Goal: Download file/media

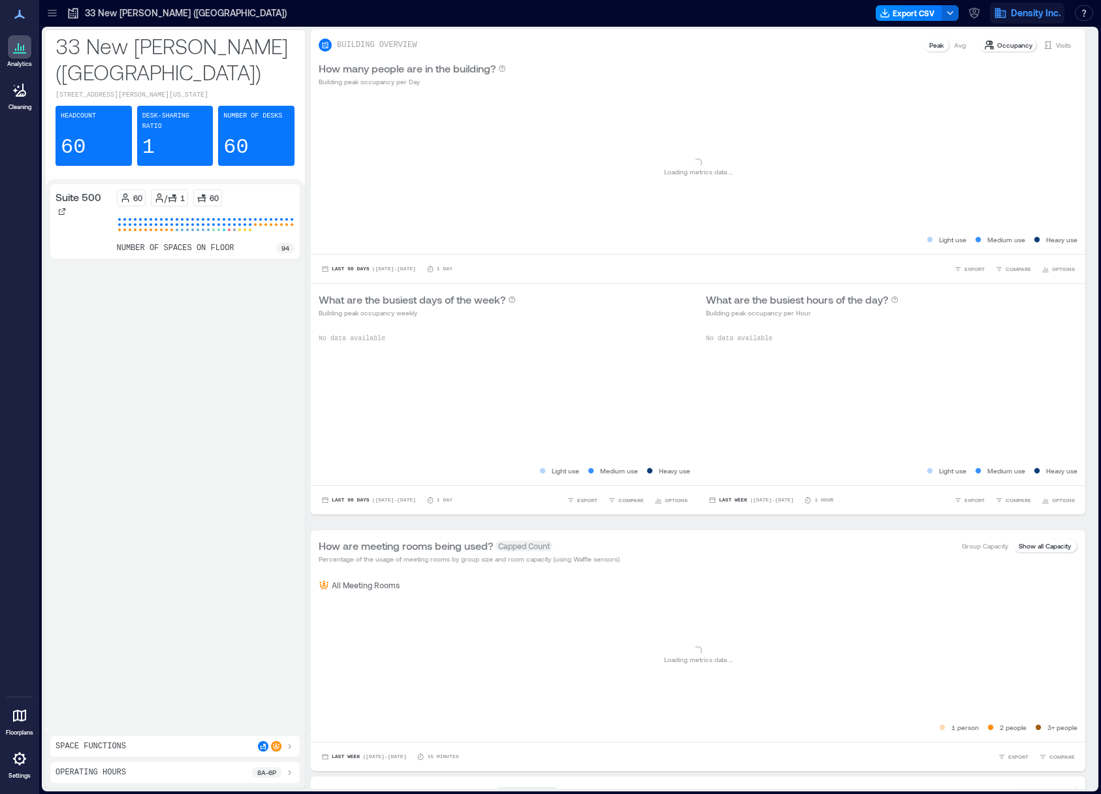
click at [1046, 14] on span "Density Inc." at bounding box center [1036, 13] width 50 height 13
click at [989, 24] on div "33 New Montgomery (SF) Export CSV Density Inc. Logged in as David Kurtz owner Y…" at bounding box center [570, 13] width 1062 height 27
click at [969, 16] on icon "button" at bounding box center [974, 13] width 13 height 13
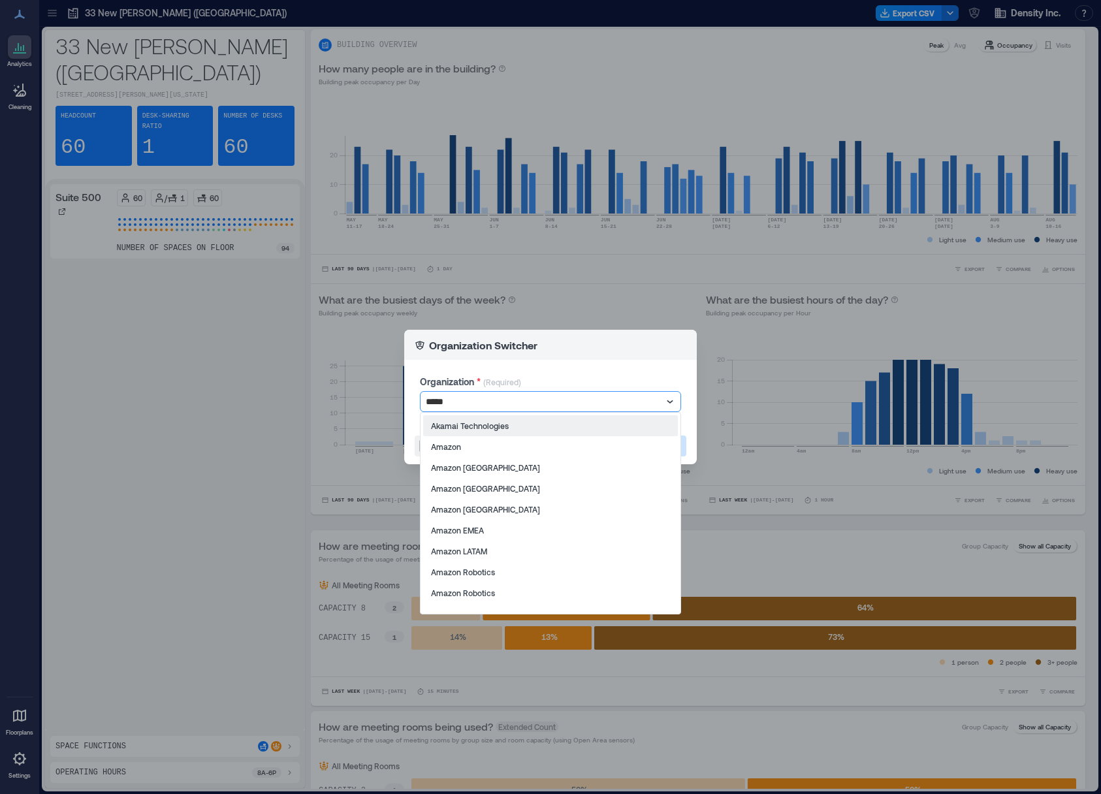
type input "******"
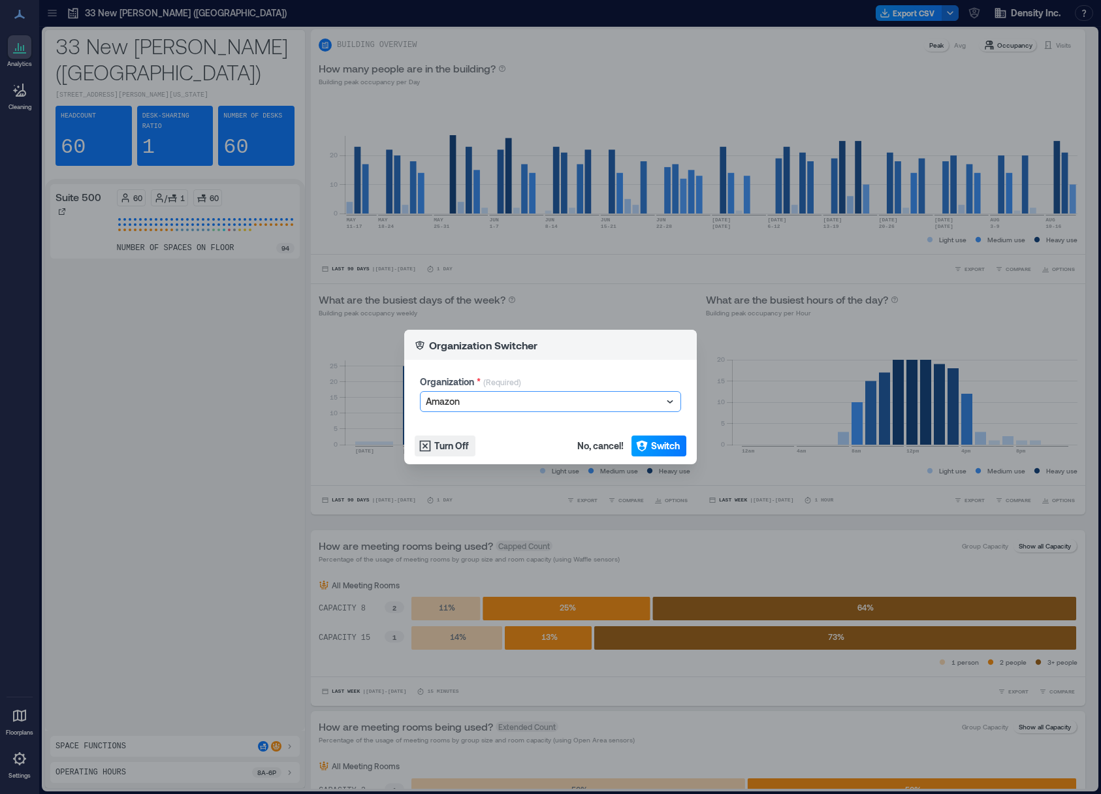
click at [662, 438] on button "Switch" at bounding box center [658, 446] width 55 height 21
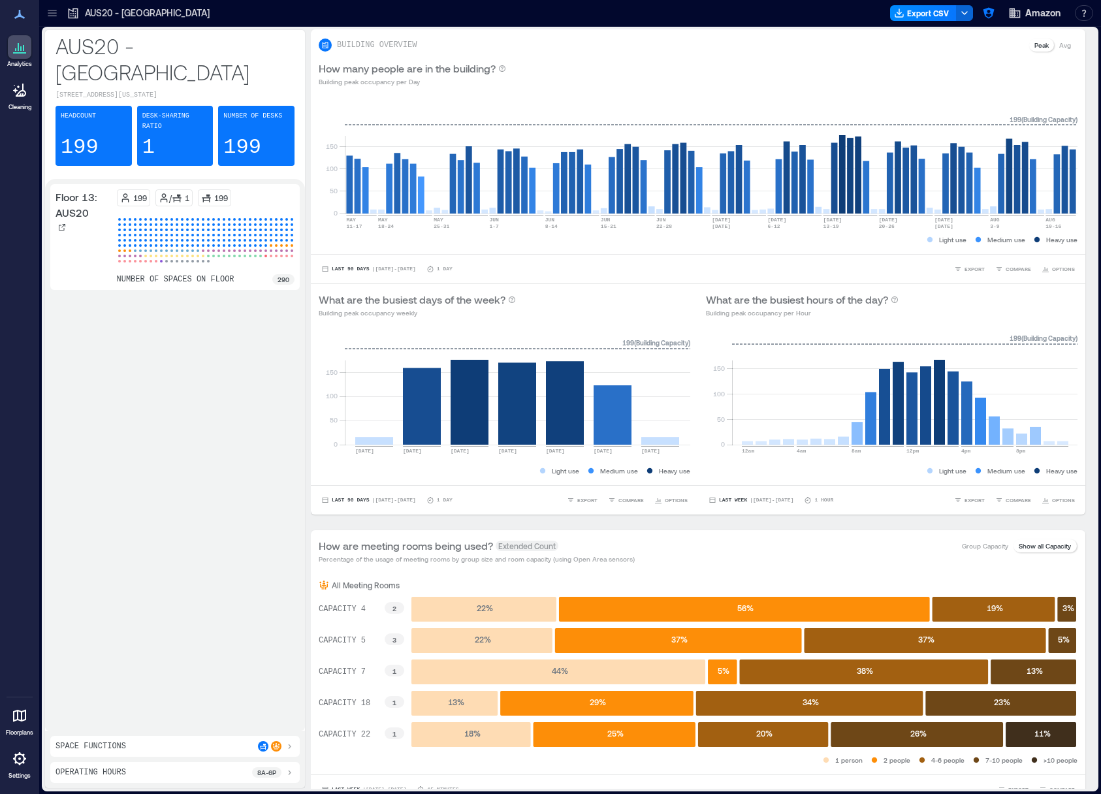
click at [83, 11] on div "AUS20 - Austin" at bounding box center [138, 13] width 143 height 13
click at [58, 14] on icon at bounding box center [52, 13] width 13 height 13
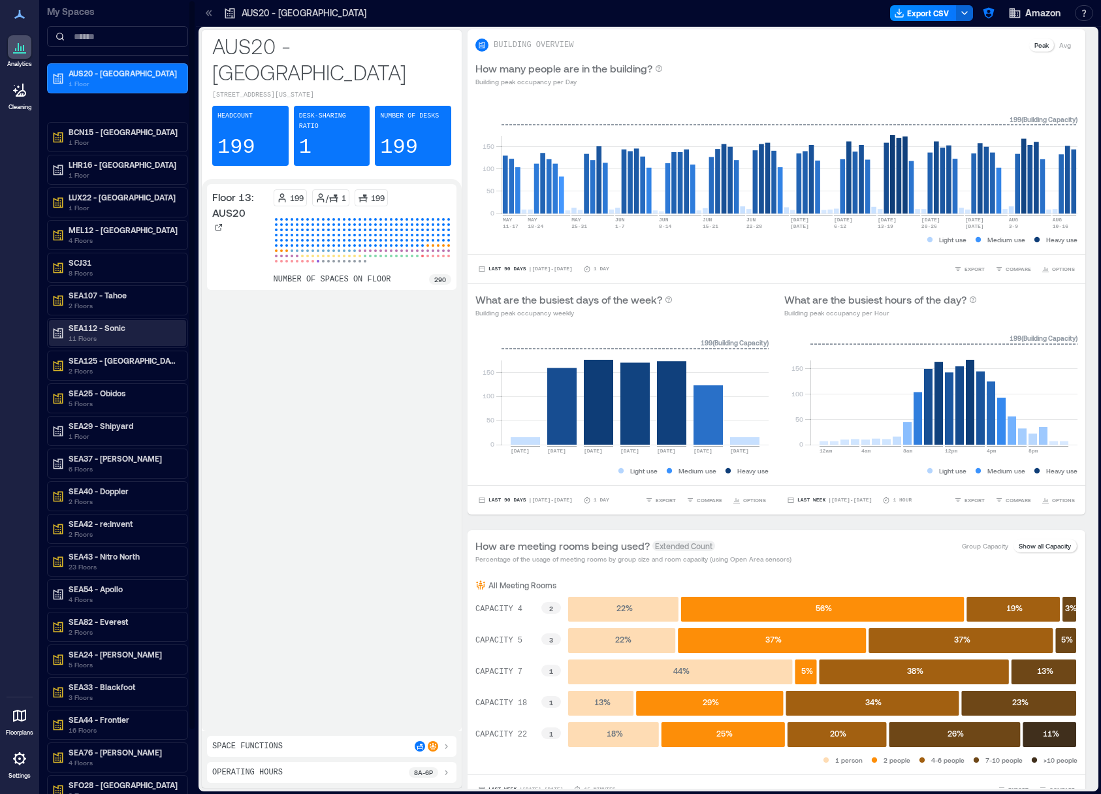
click at [121, 330] on p "SEA112 - Sonic" at bounding box center [124, 328] width 110 height 10
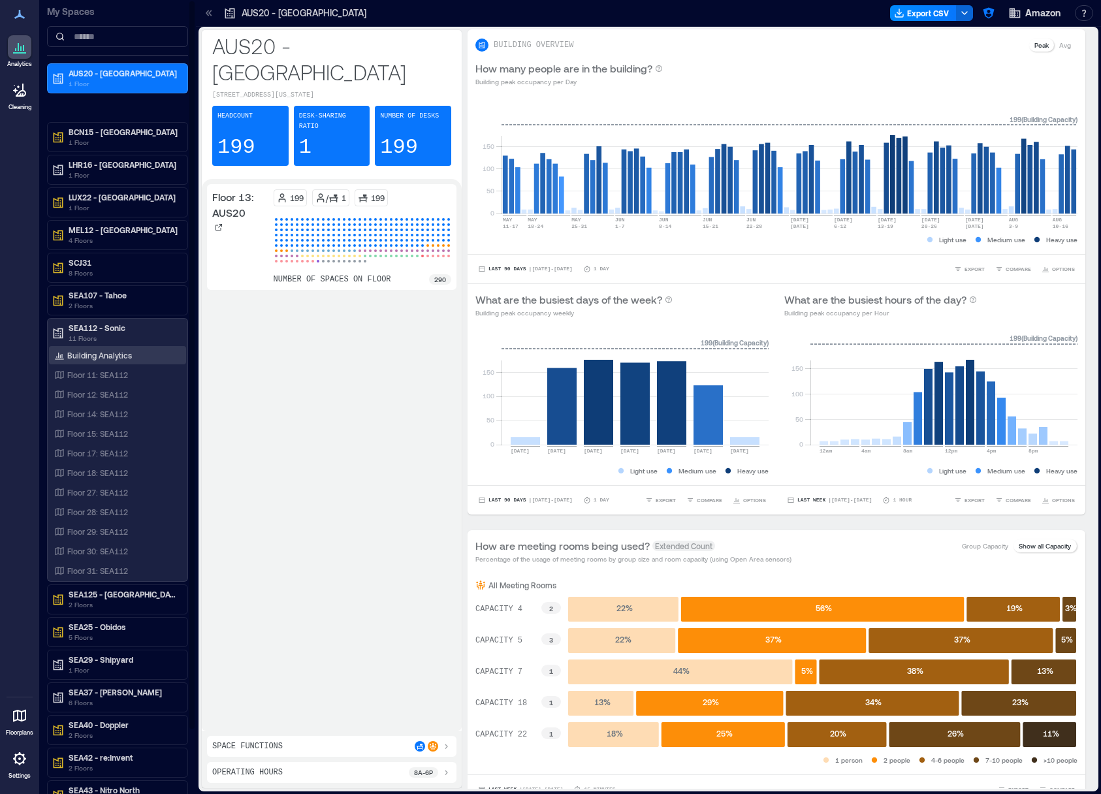
click at [116, 352] on p "Building Analytics" at bounding box center [99, 355] width 65 height 10
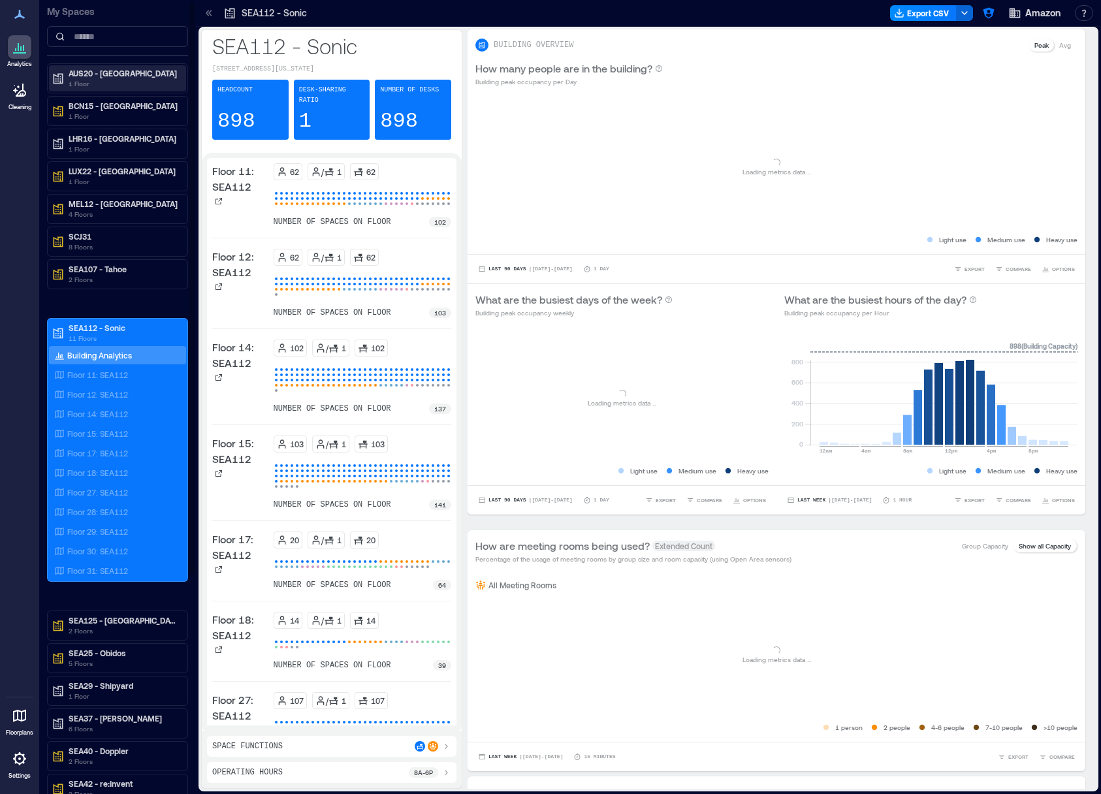
click at [104, 72] on p "AUS20 - Austin" at bounding box center [124, 73] width 110 height 10
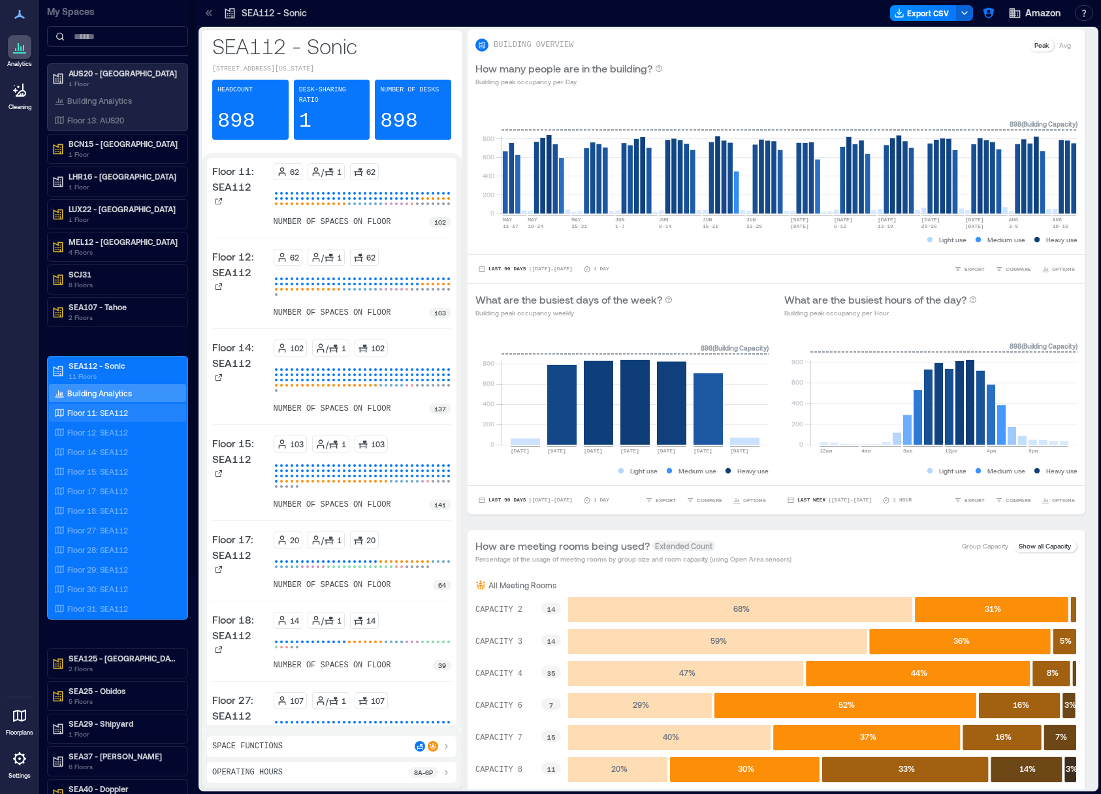
click at [111, 408] on p "Floor 11: SEA112" at bounding box center [97, 413] width 61 height 10
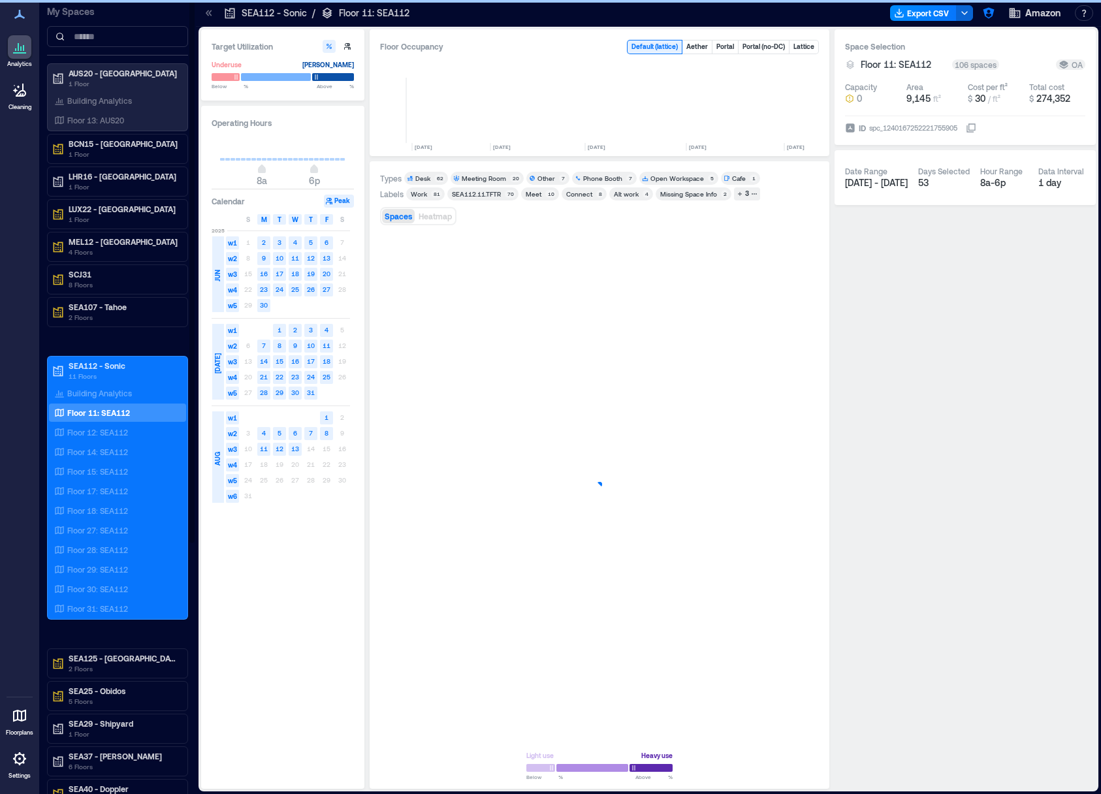
scroll to position [0, 1503]
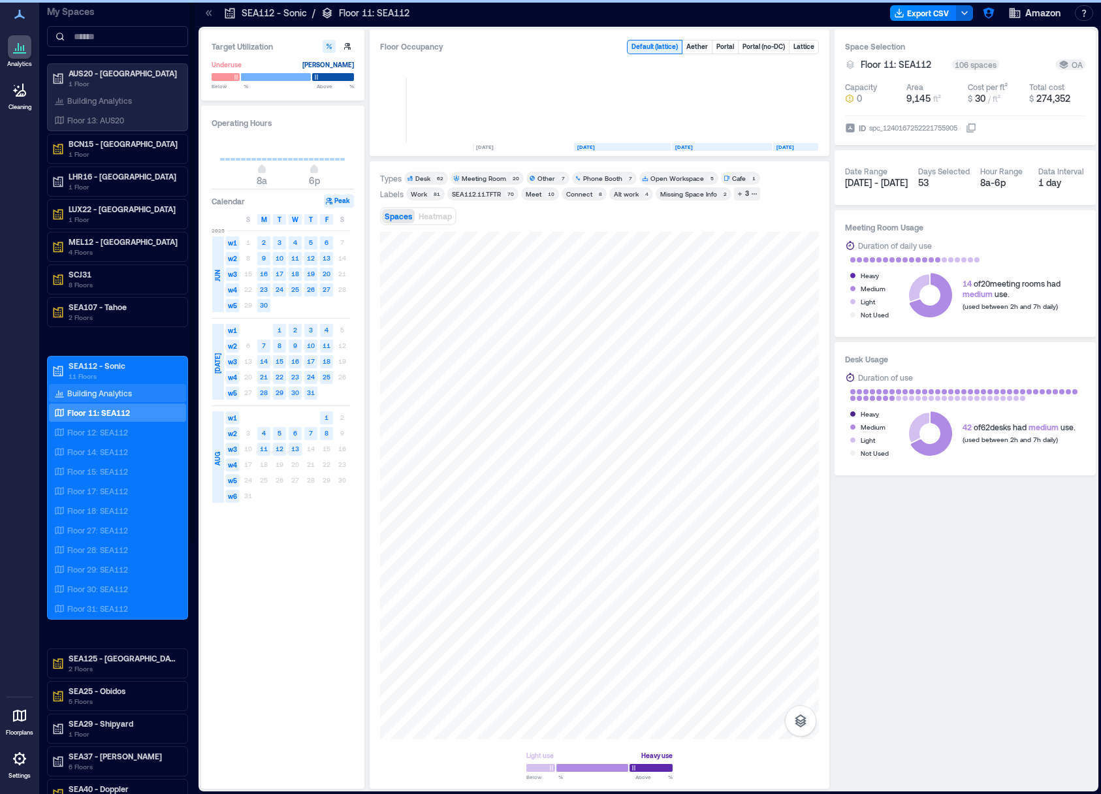
click at [112, 393] on p "Building Analytics" at bounding box center [99, 393] width 65 height 10
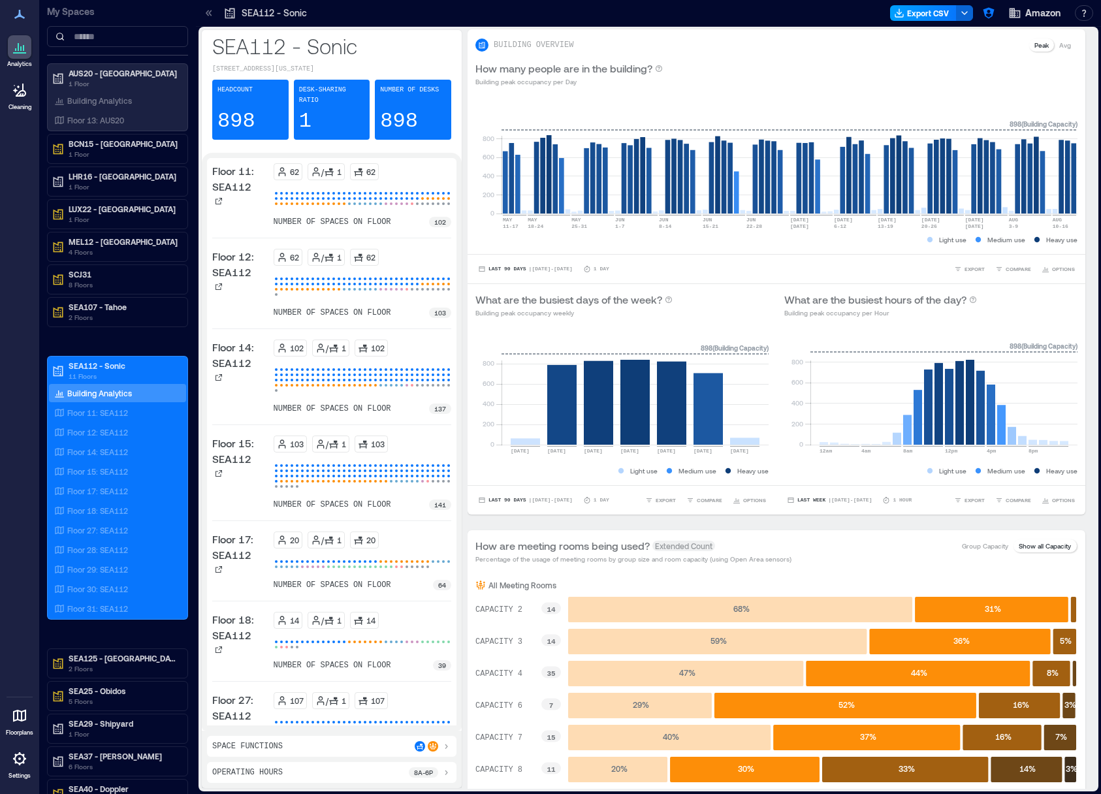
click at [935, 10] on button "Export CSV" at bounding box center [923, 13] width 67 height 16
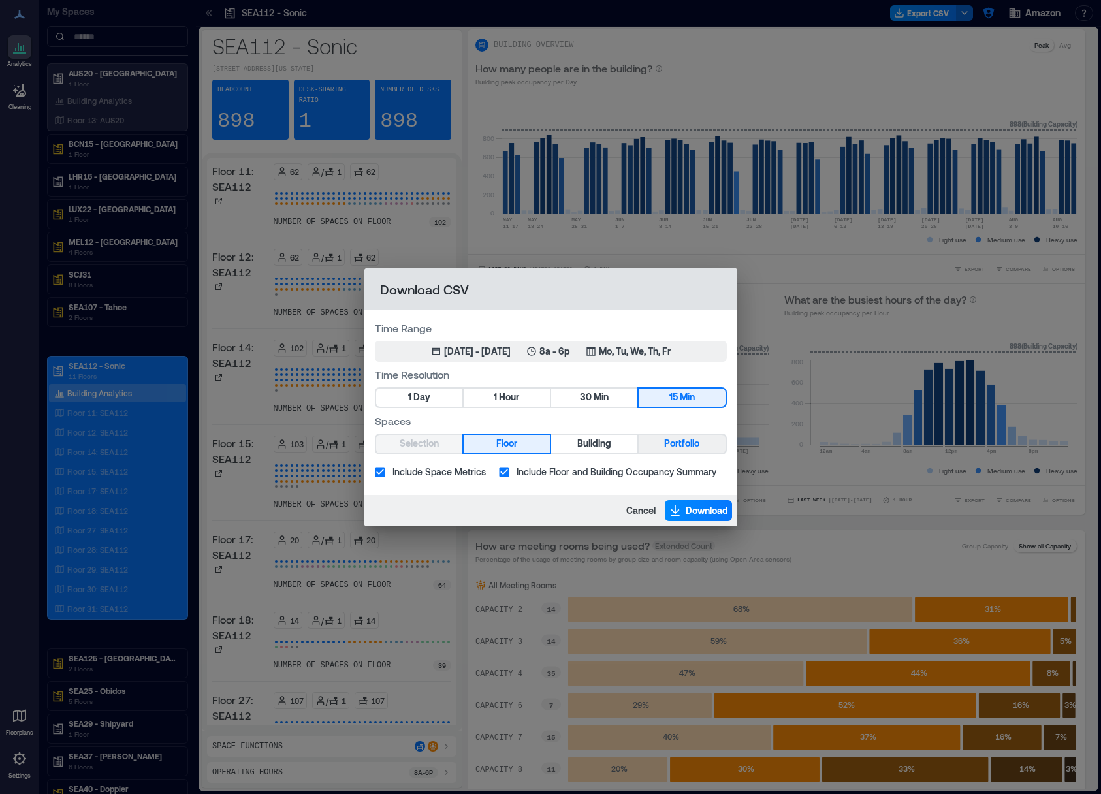
click at [677, 438] on span "Portfolio" at bounding box center [681, 444] width 35 height 16
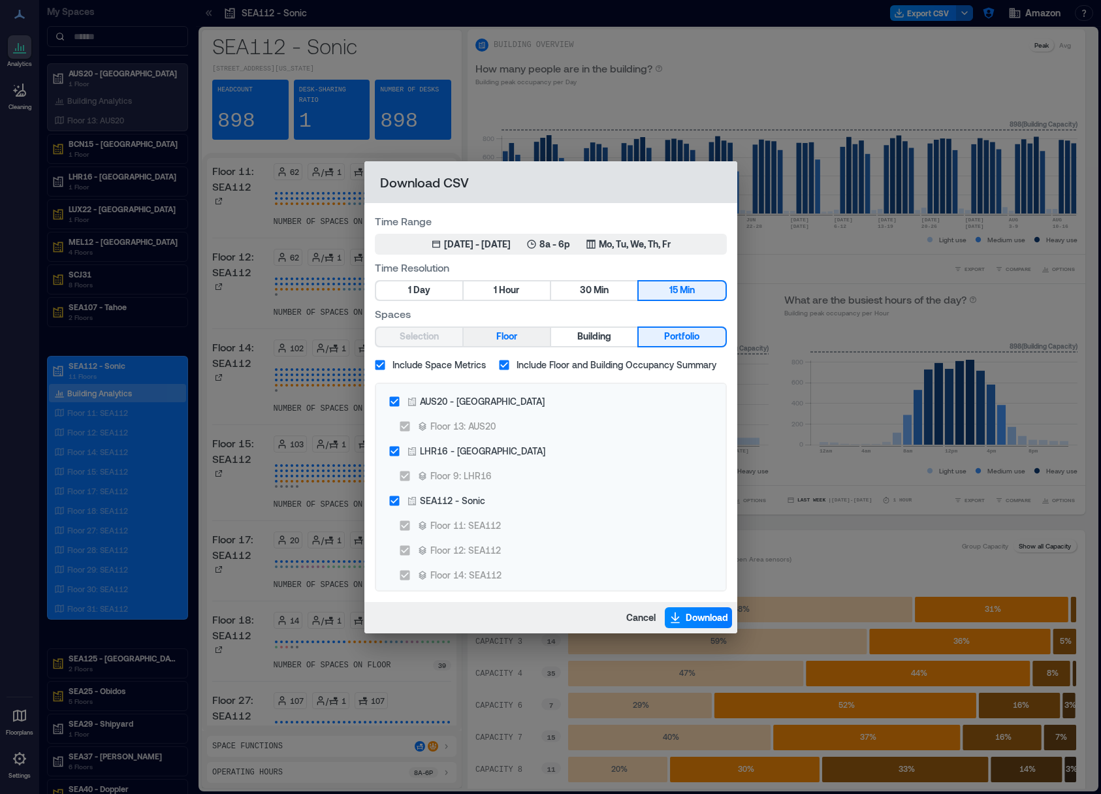
click at [528, 340] on button "Floor" at bounding box center [507, 337] width 86 height 18
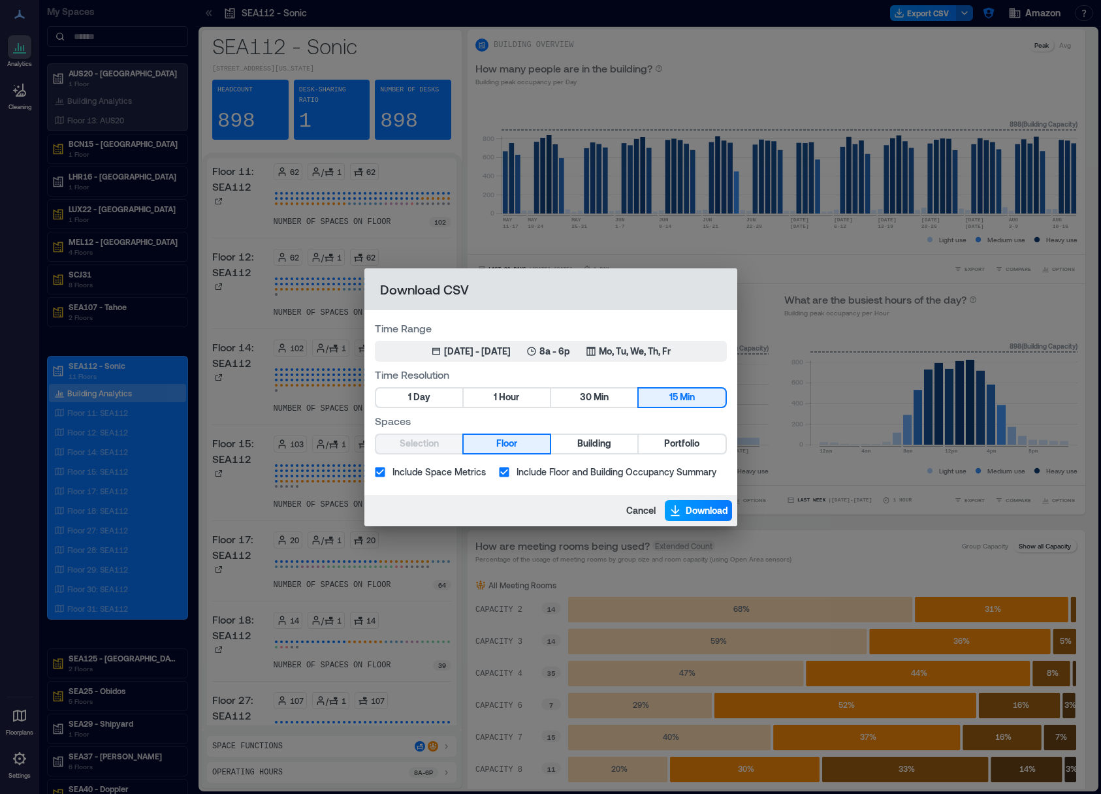
click at [690, 513] on span "Download" at bounding box center [707, 510] width 42 height 13
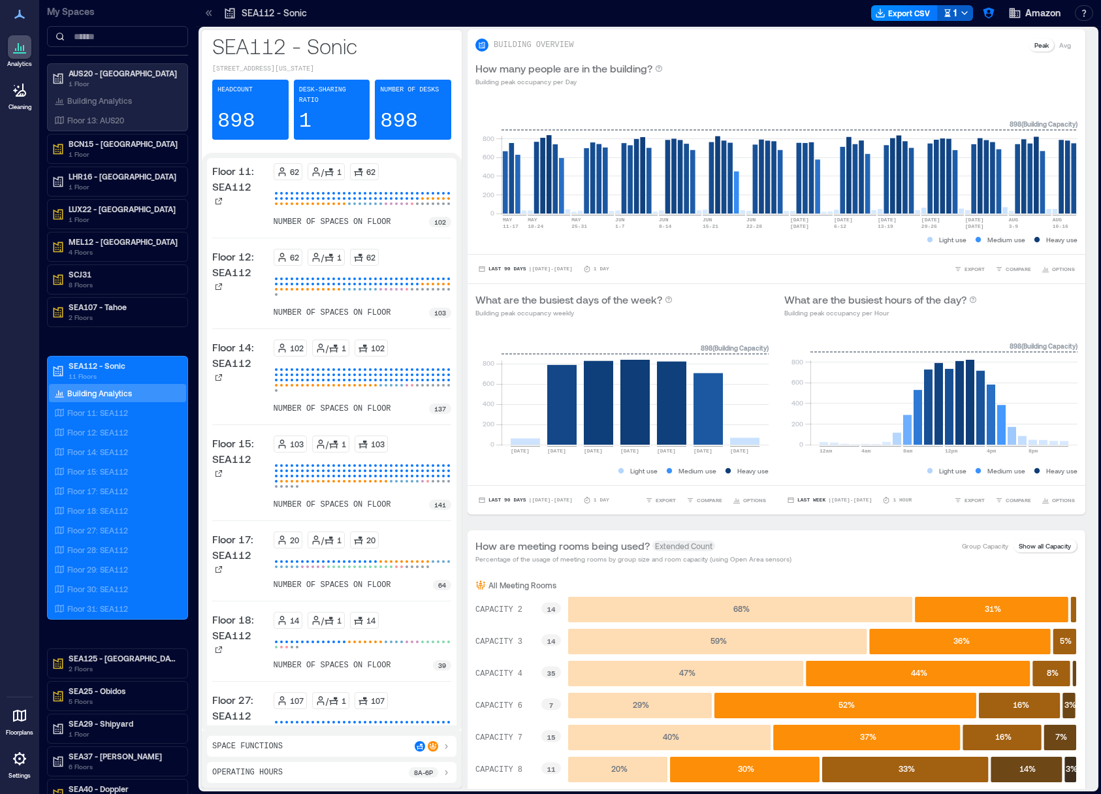
click at [968, 13] on icon "button" at bounding box center [964, 13] width 10 height 10
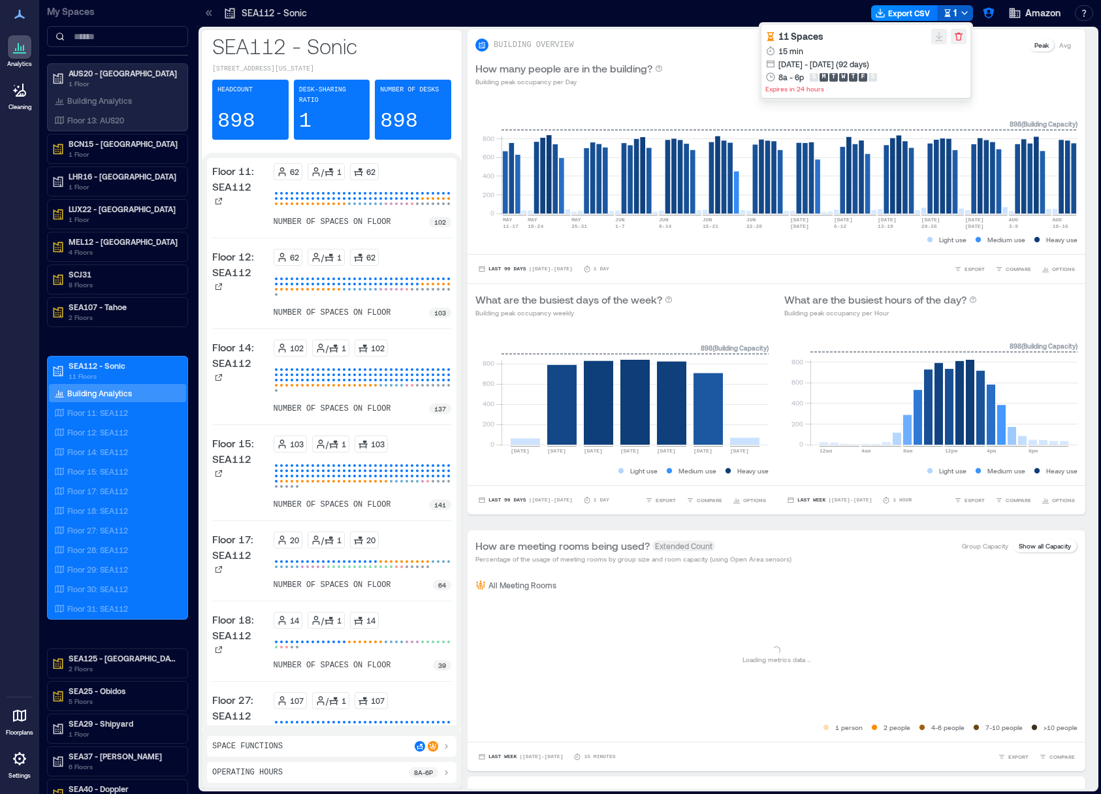
click at [968, 13] on icon "button" at bounding box center [964, 13] width 10 height 10
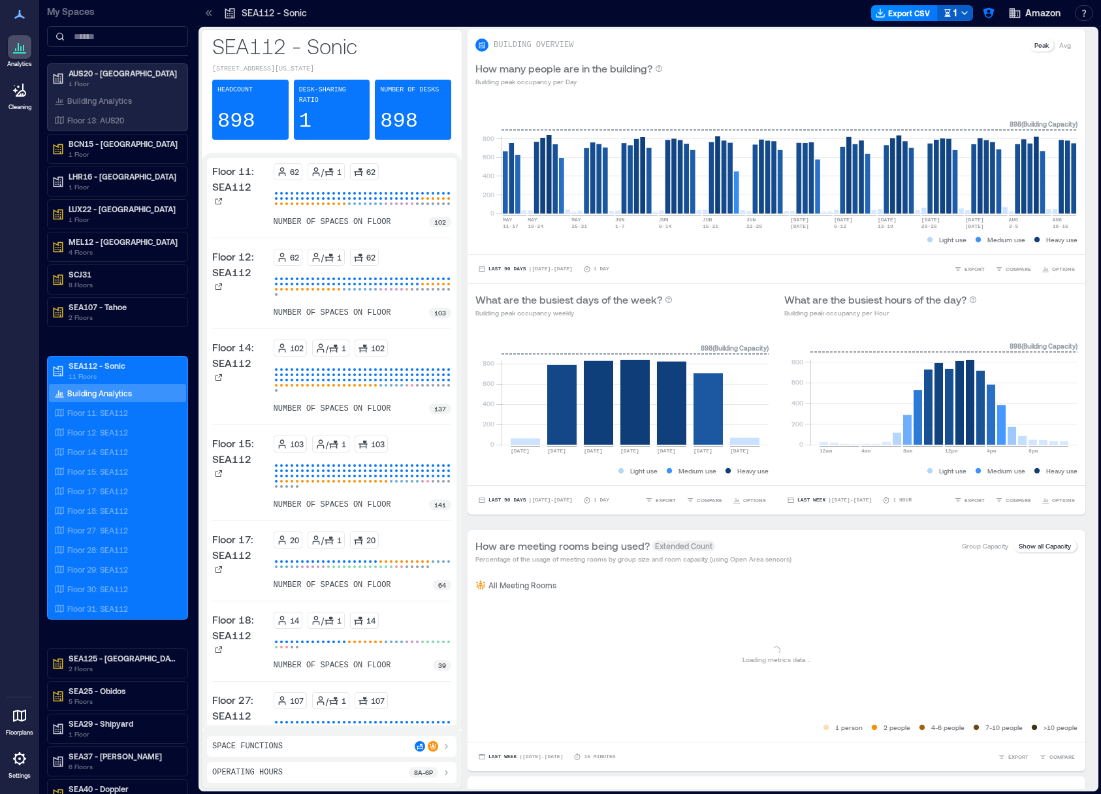
click at [968, 13] on icon "button" at bounding box center [964, 13] width 10 height 10
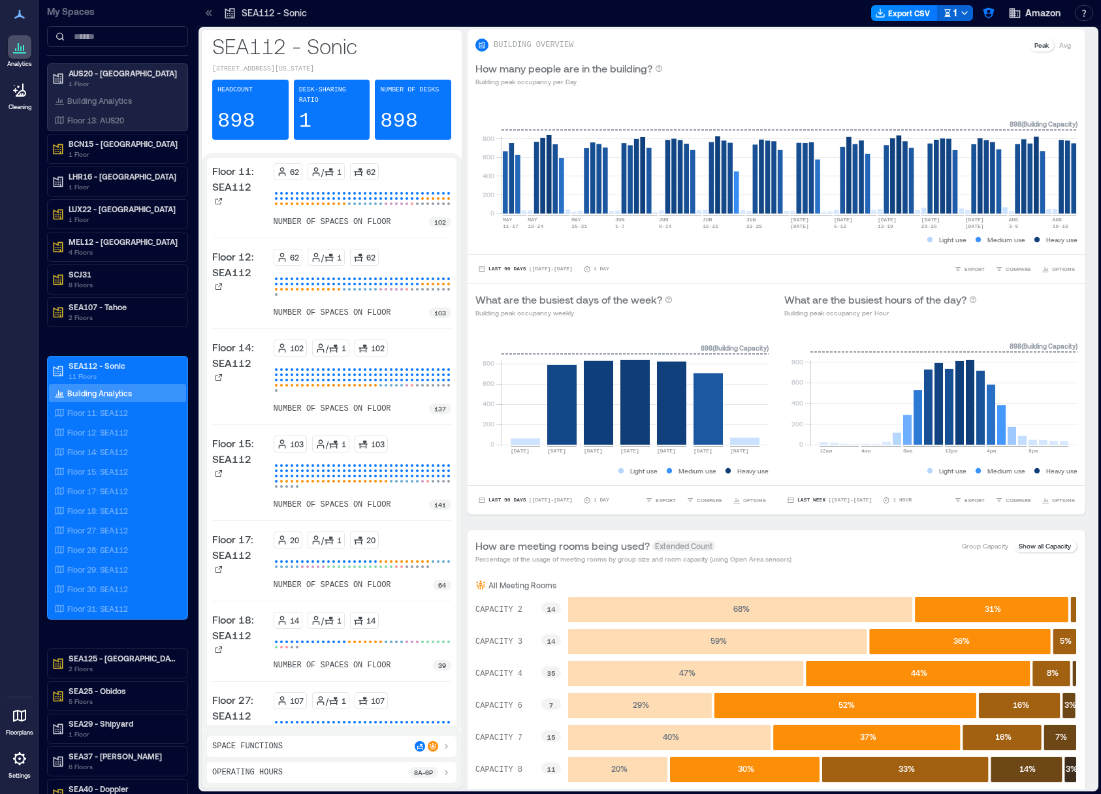
click at [829, 7] on div at bounding box center [591, 13] width 550 height 21
click at [935, 14] on button "Export CSV" at bounding box center [923, 13] width 67 height 16
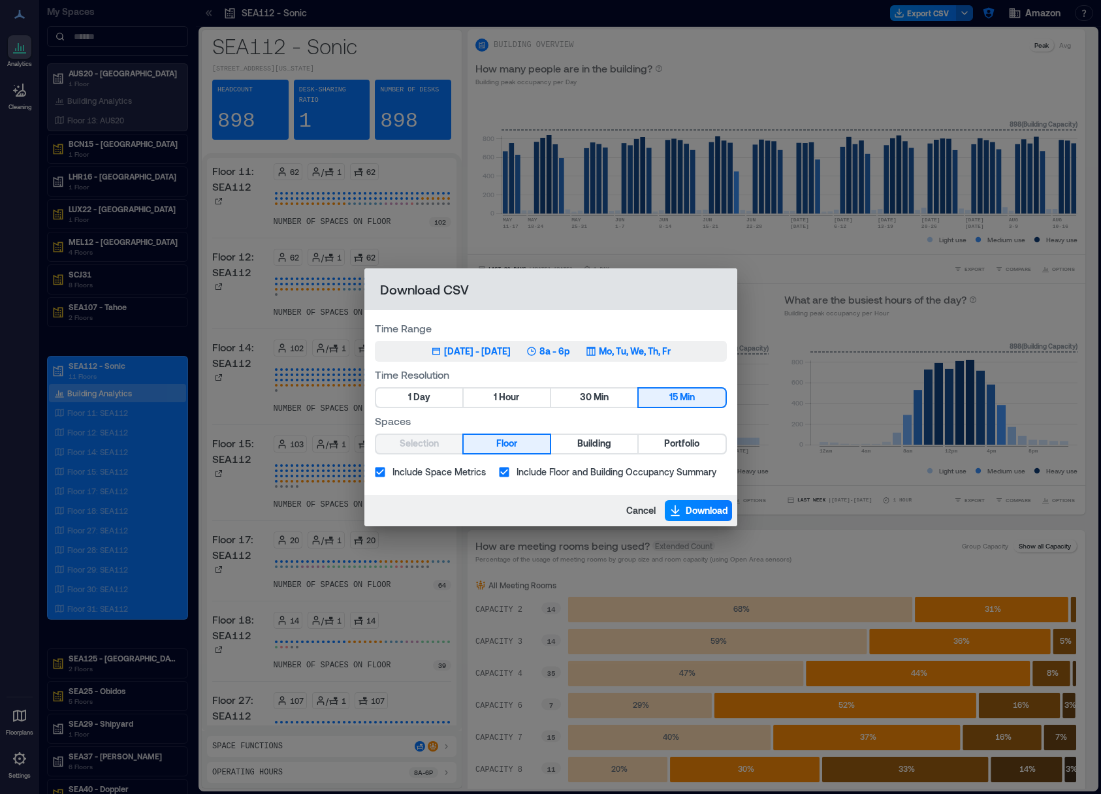
click at [511, 353] on div "May 14, 2025 - Aug 13, 2025" at bounding box center [477, 351] width 67 height 13
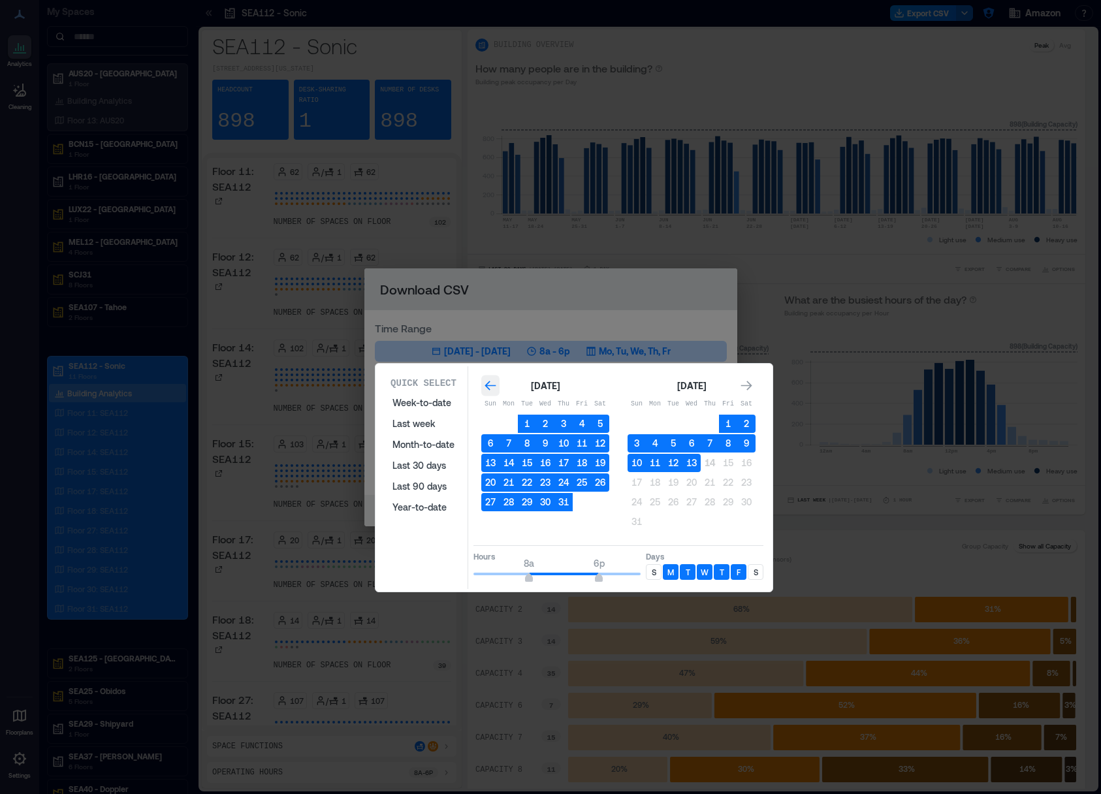
click at [490, 389] on icon "Go to previous month" at bounding box center [490, 385] width 13 height 13
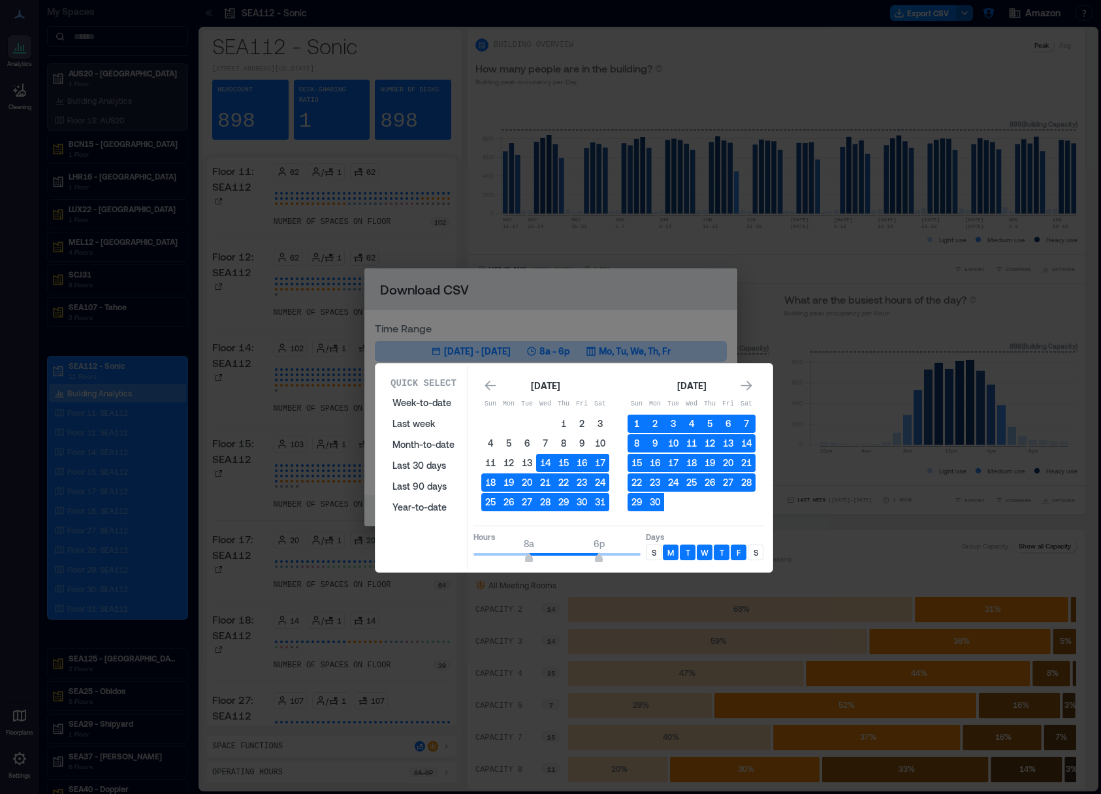
click at [638, 426] on button "1" at bounding box center [637, 424] width 18 height 18
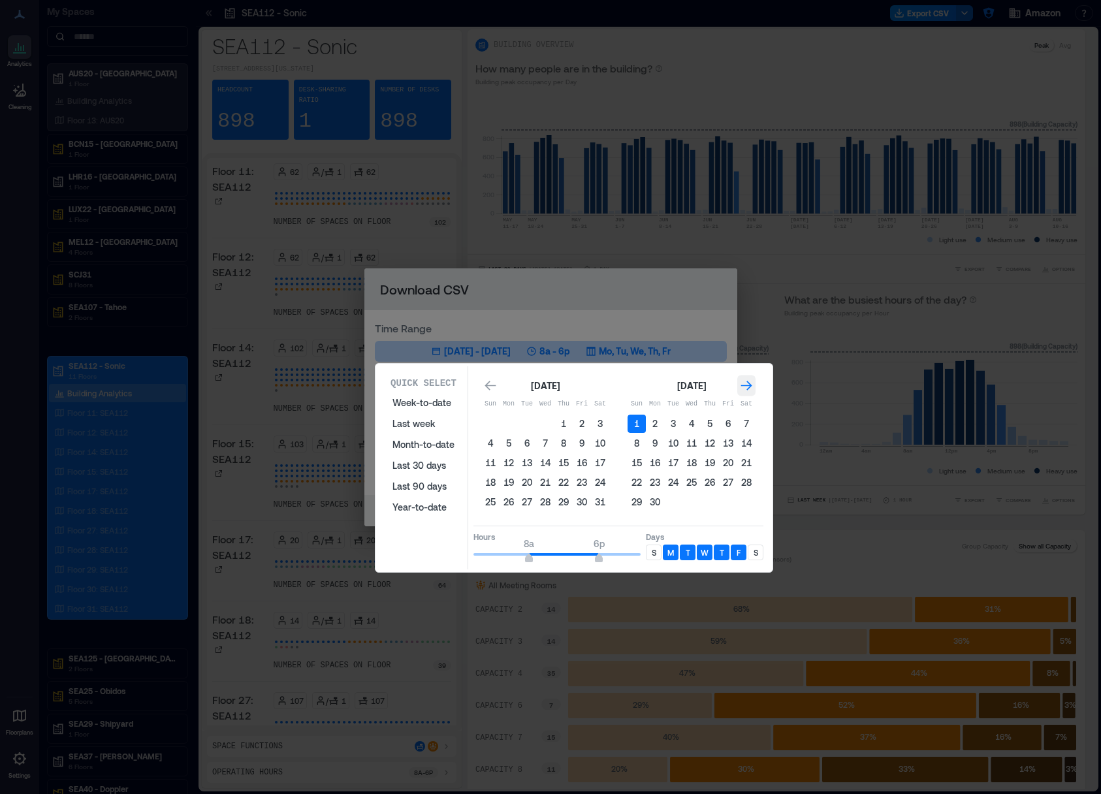
click at [753, 381] on div "Go to next month" at bounding box center [746, 386] width 18 height 21
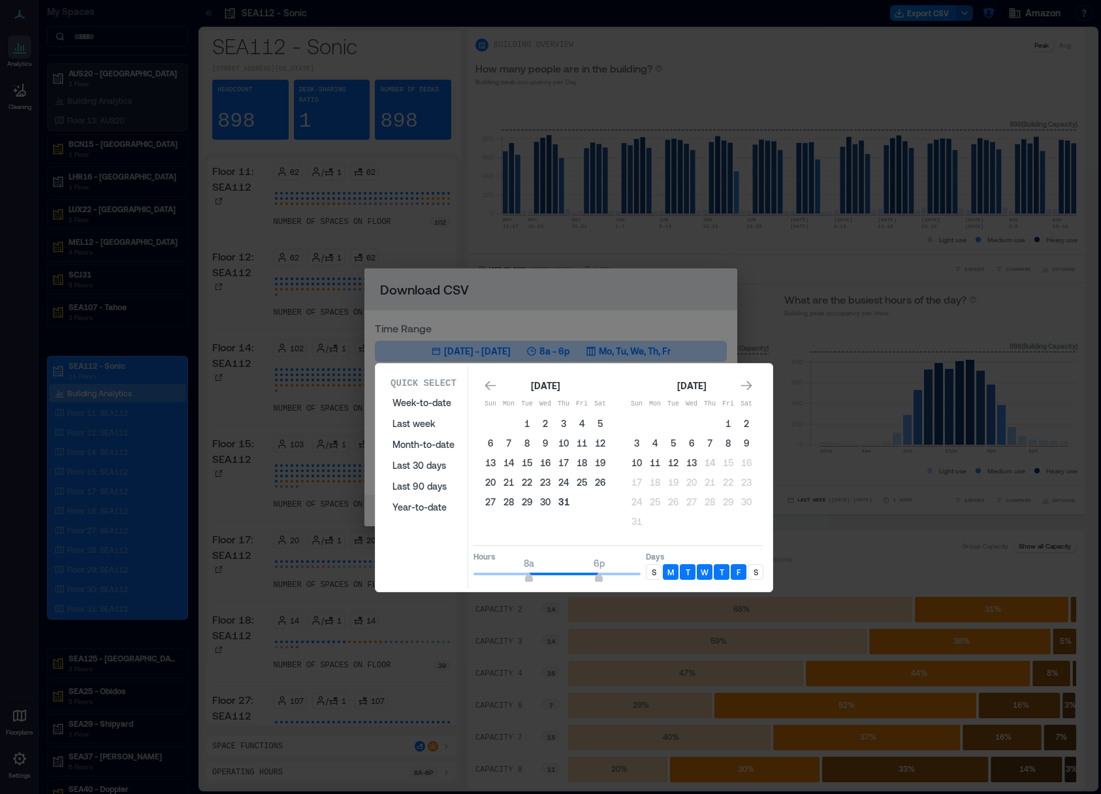
click at [562, 505] on button "31" at bounding box center [563, 502] width 18 height 18
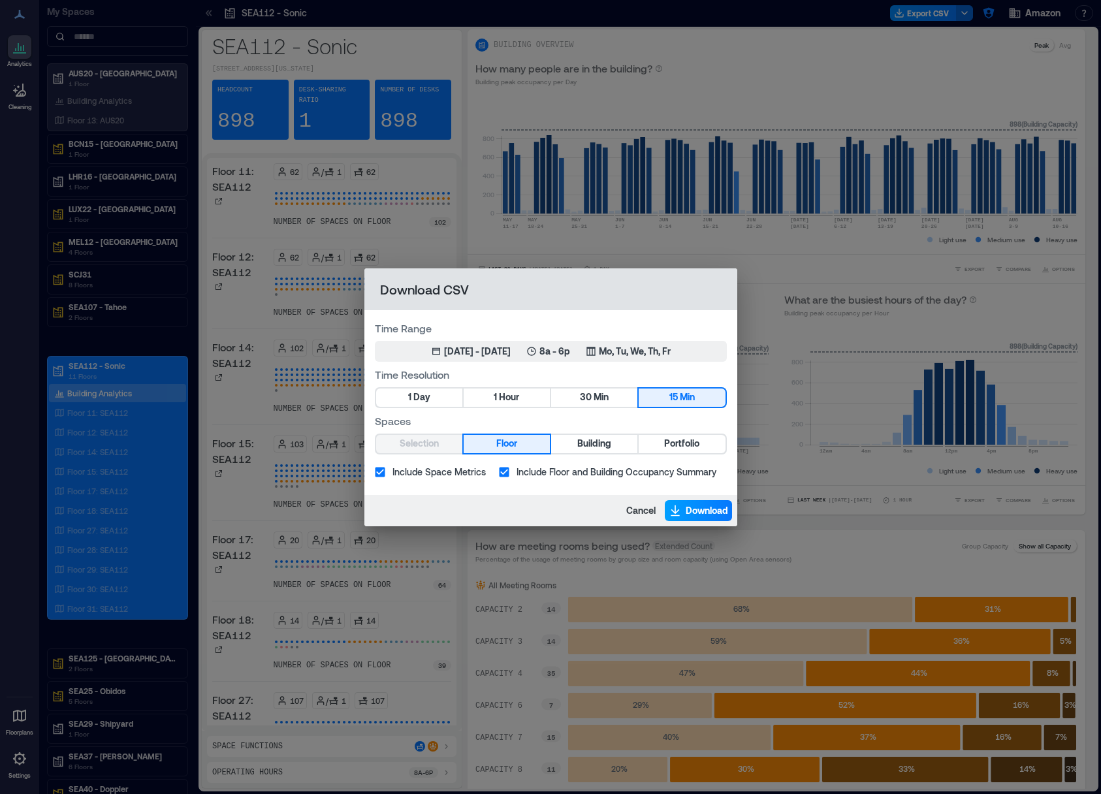
click at [698, 511] on span "Download" at bounding box center [707, 510] width 42 height 13
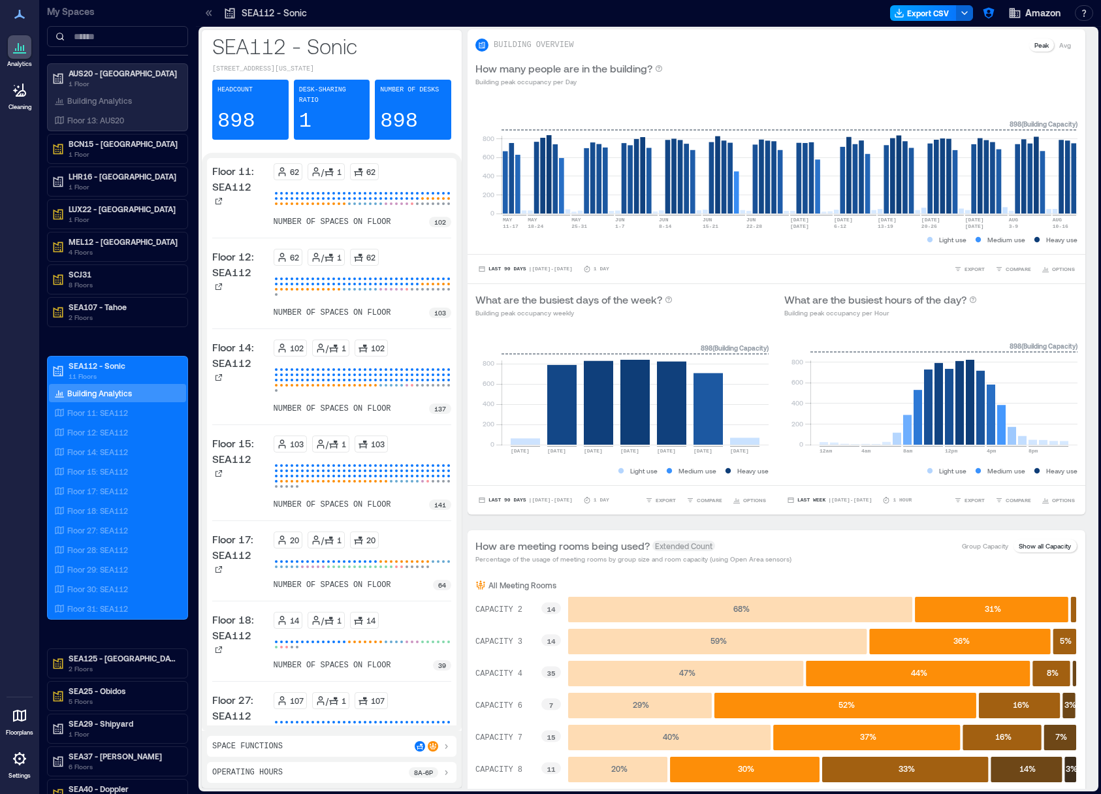
click at [942, 12] on button "Export CSV" at bounding box center [923, 13] width 67 height 16
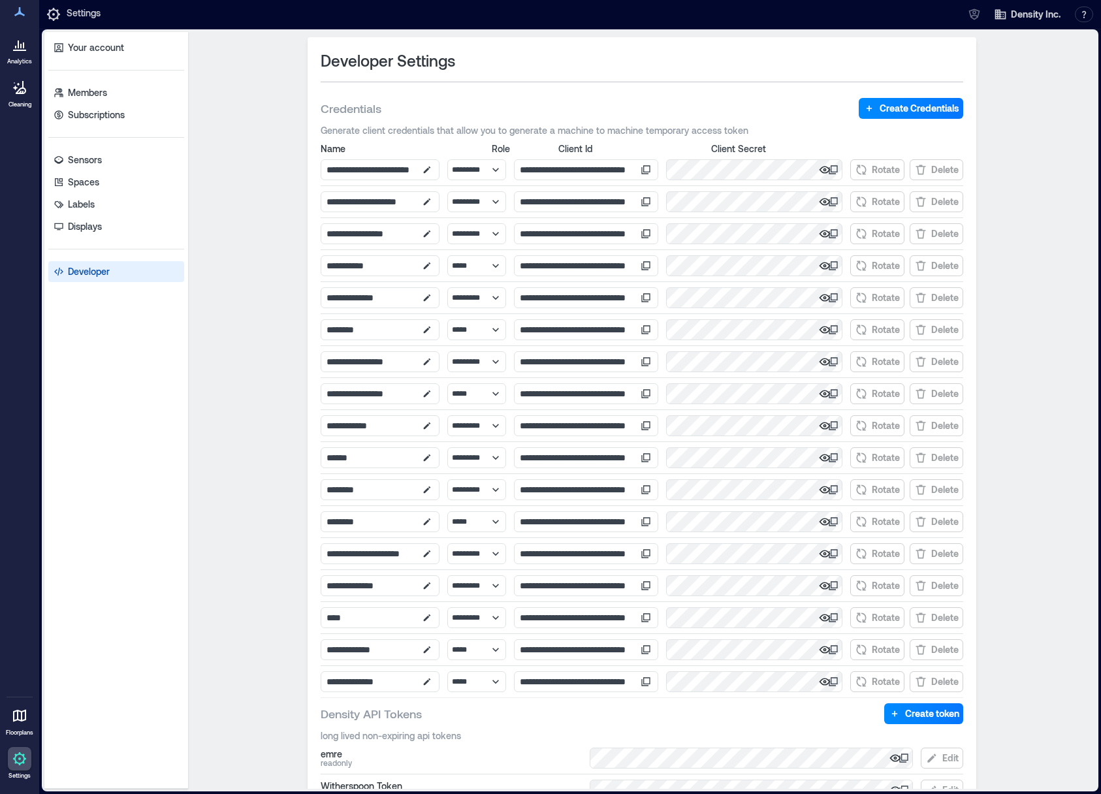
select select "*****"
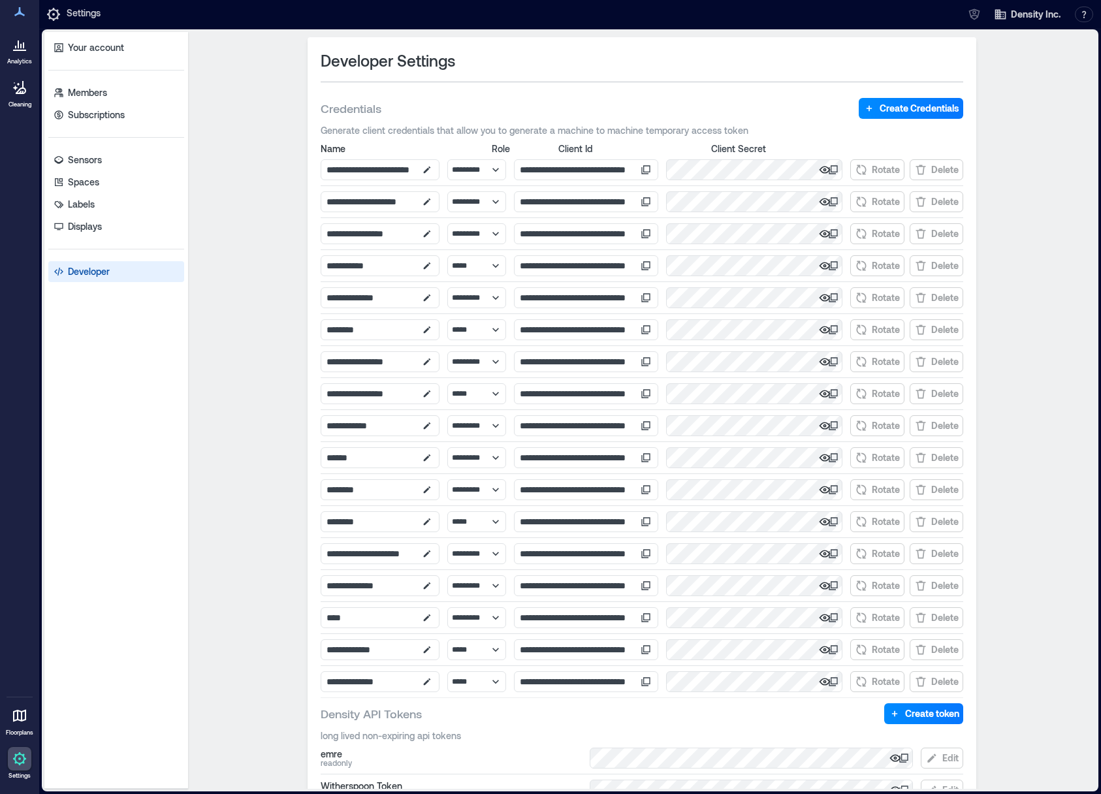
select select "*****"
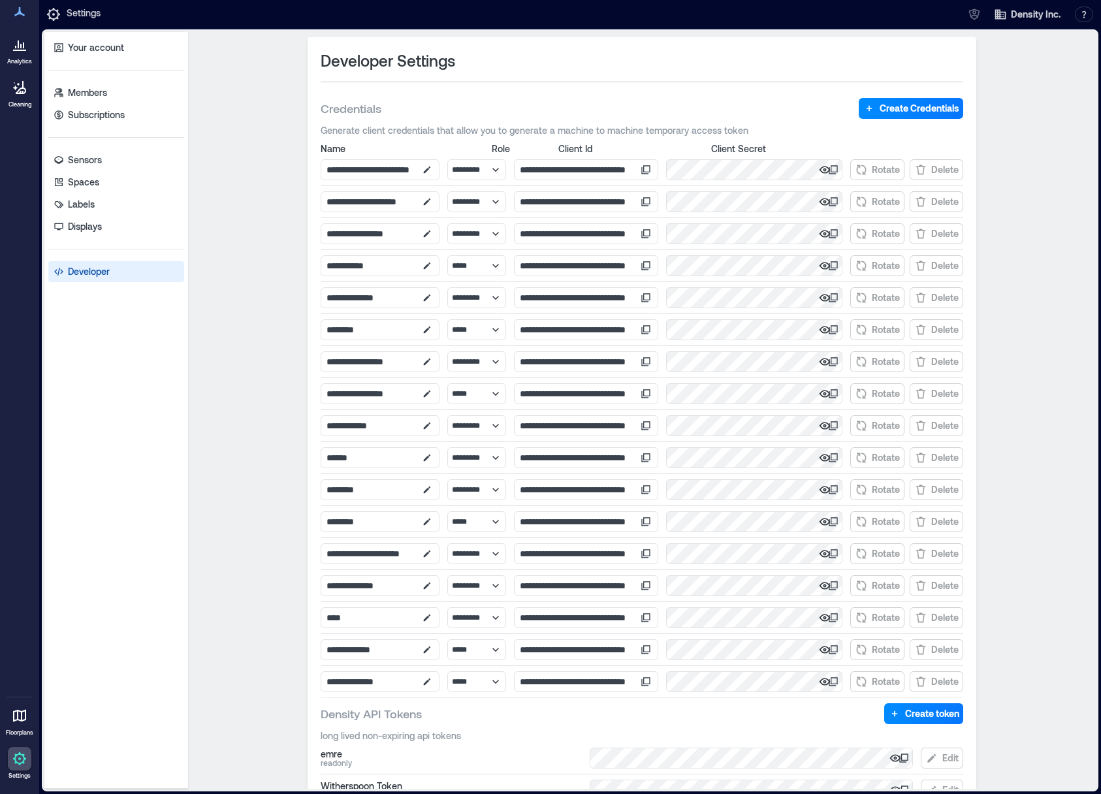
select select "*****"
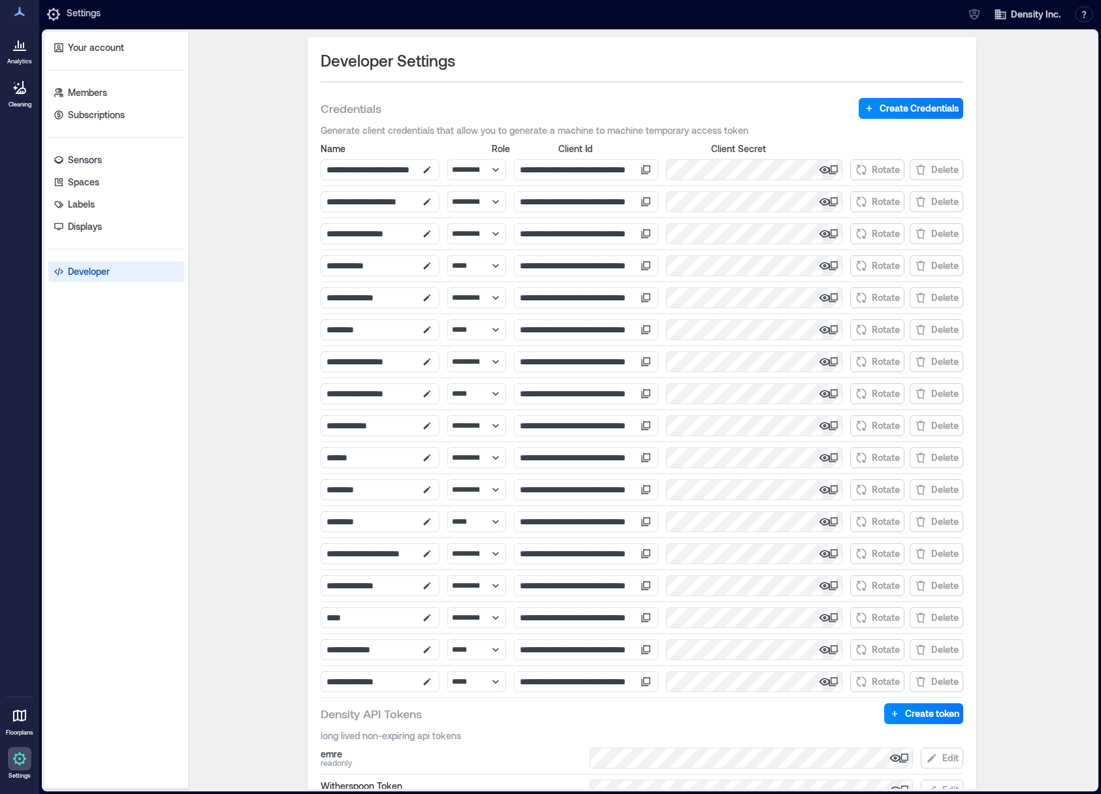
select select "*****"
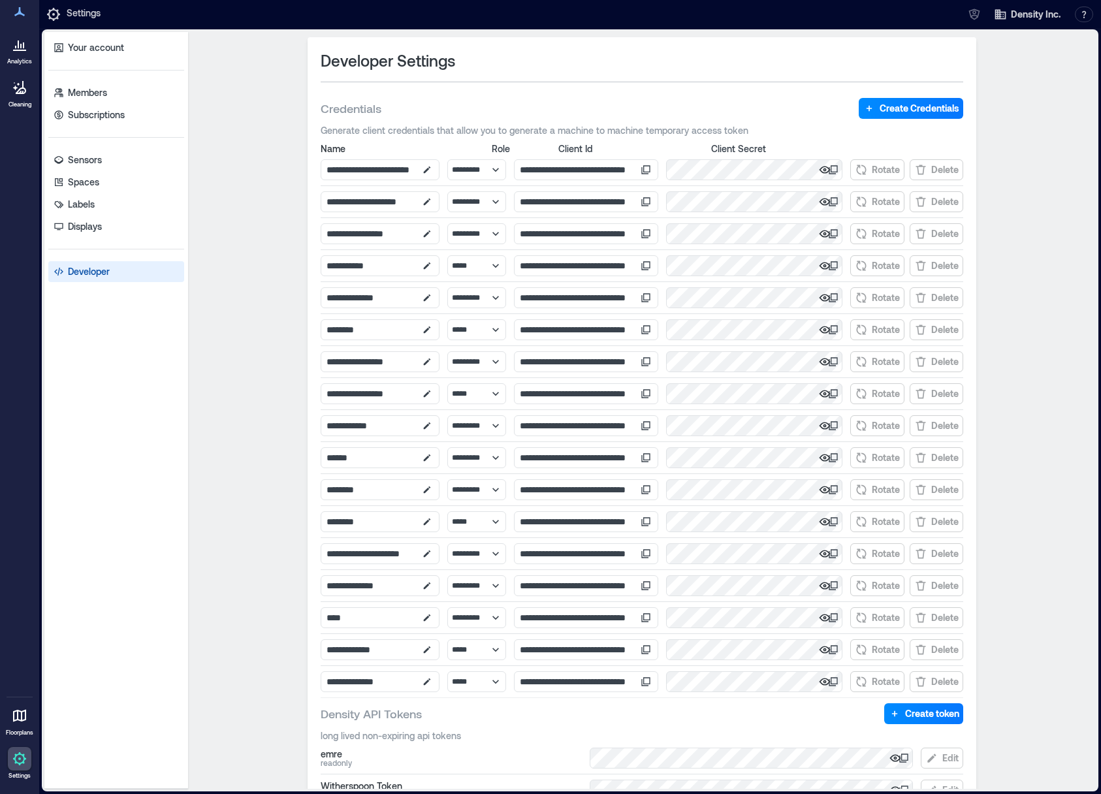
select select "*****"
